Goal: Navigation & Orientation: Find specific page/section

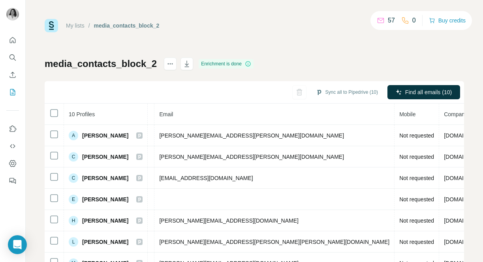
click at [83, 29] on link "My lists" at bounding box center [75, 25] width 19 height 6
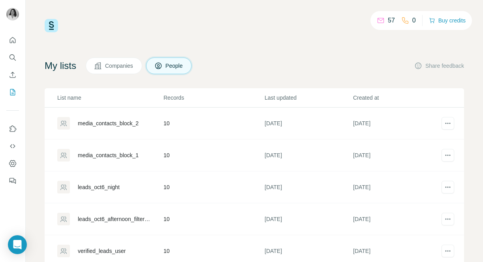
scroll to position [62, 0]
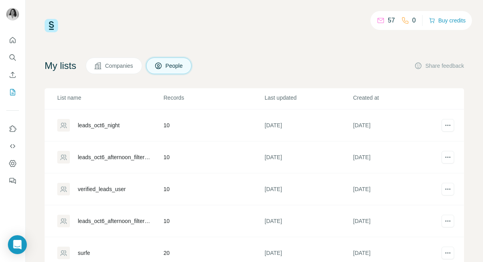
click at [84, 251] on div "surfe" at bounding box center [84, 253] width 12 height 8
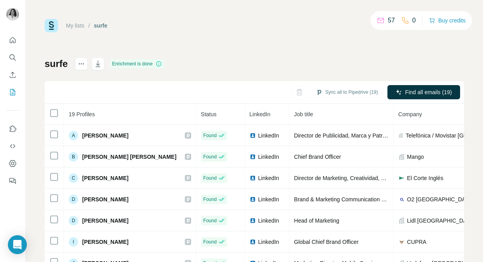
click at [77, 24] on link "My lists" at bounding box center [75, 25] width 19 height 6
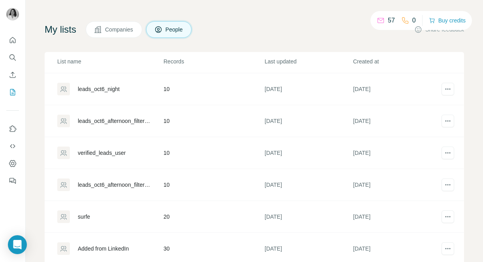
scroll to position [58, 0]
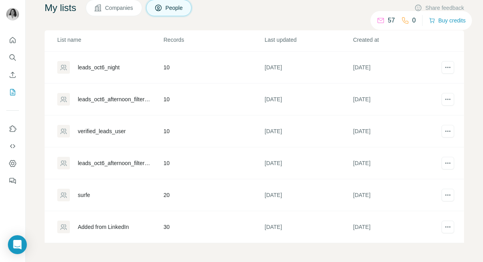
click at [82, 199] on div "surfe" at bounding box center [109, 195] width 105 height 13
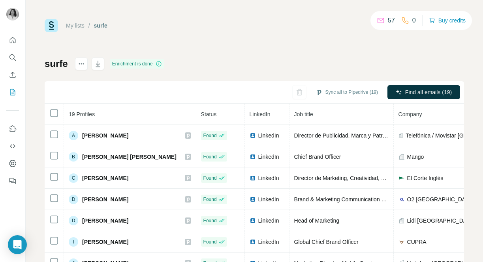
click at [70, 24] on link "My lists" at bounding box center [75, 25] width 19 height 6
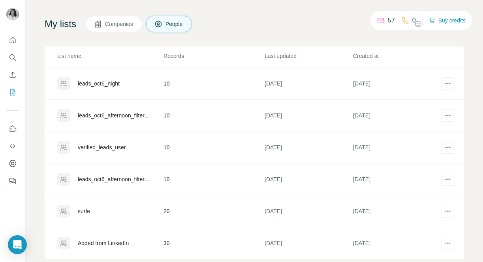
scroll to position [42, 0]
click at [112, 176] on div "leads_oct6_afternoon_filtered" at bounding box center [114, 179] width 72 height 8
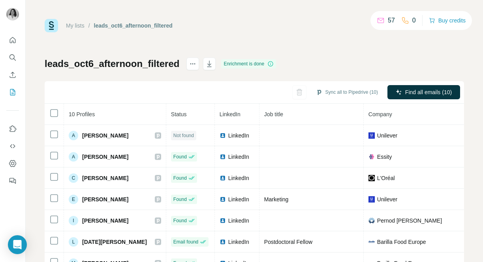
click at [79, 26] on link "My lists" at bounding box center [75, 25] width 19 height 6
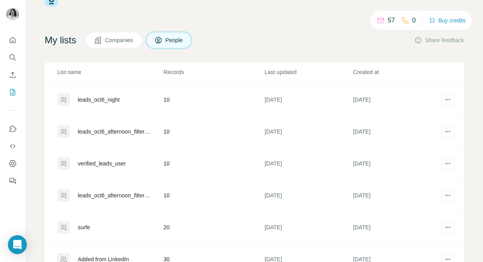
scroll to position [26, 0]
click at [100, 165] on div "verified_leads_user" at bounding box center [102, 163] width 48 height 8
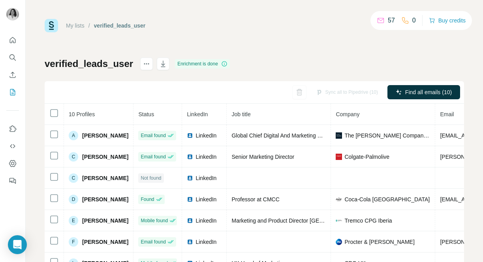
click at [84, 22] on div "My lists" at bounding box center [75, 26] width 19 height 8
click at [81, 27] on link "My lists" at bounding box center [75, 25] width 19 height 6
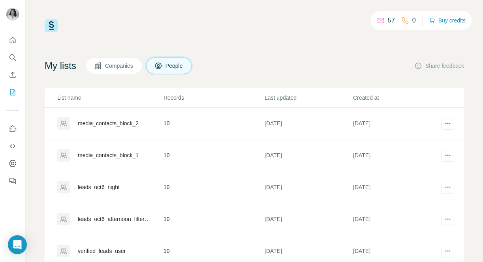
scroll to position [62, 0]
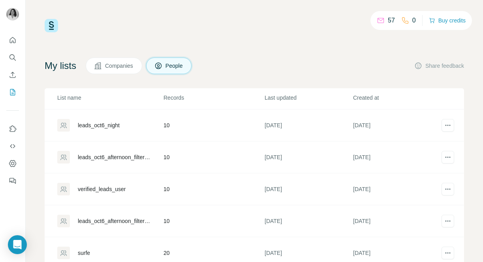
click at [117, 157] on div "leads_oct6_afternoon_filtered" at bounding box center [114, 158] width 72 height 8
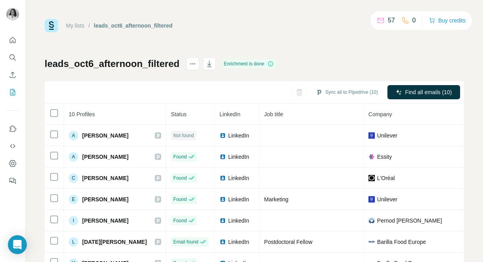
click at [77, 25] on link "My lists" at bounding box center [75, 25] width 19 height 6
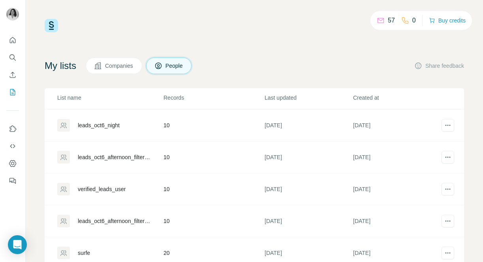
click at [99, 221] on div "leads_oct6_afternoon_filtered" at bounding box center [114, 221] width 72 height 8
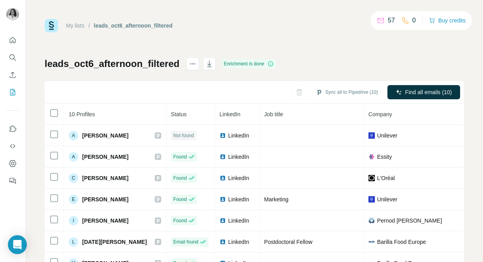
click at [82, 27] on link "My lists" at bounding box center [75, 25] width 19 height 6
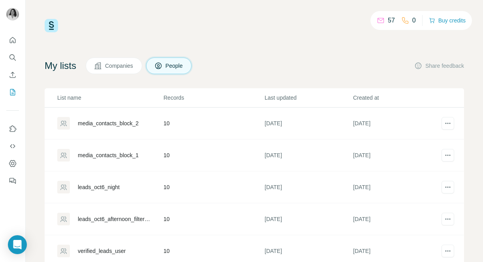
click at [110, 152] on div "media_contacts_block_1" at bounding box center [108, 156] width 61 height 8
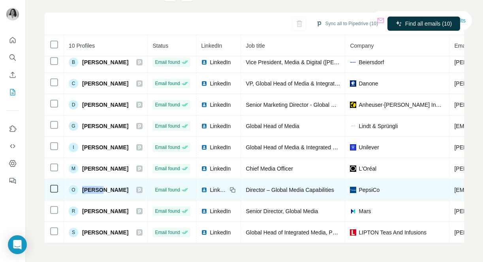
drag, startPoint x: 82, startPoint y: 190, endPoint x: 115, endPoint y: 191, distance: 32.4
click at [115, 191] on div "O [PERSON_NAME]" at bounding box center [106, 189] width 74 height 9
copy span "[PERSON_NAME]"
